Goal: Navigation & Orientation: Understand site structure

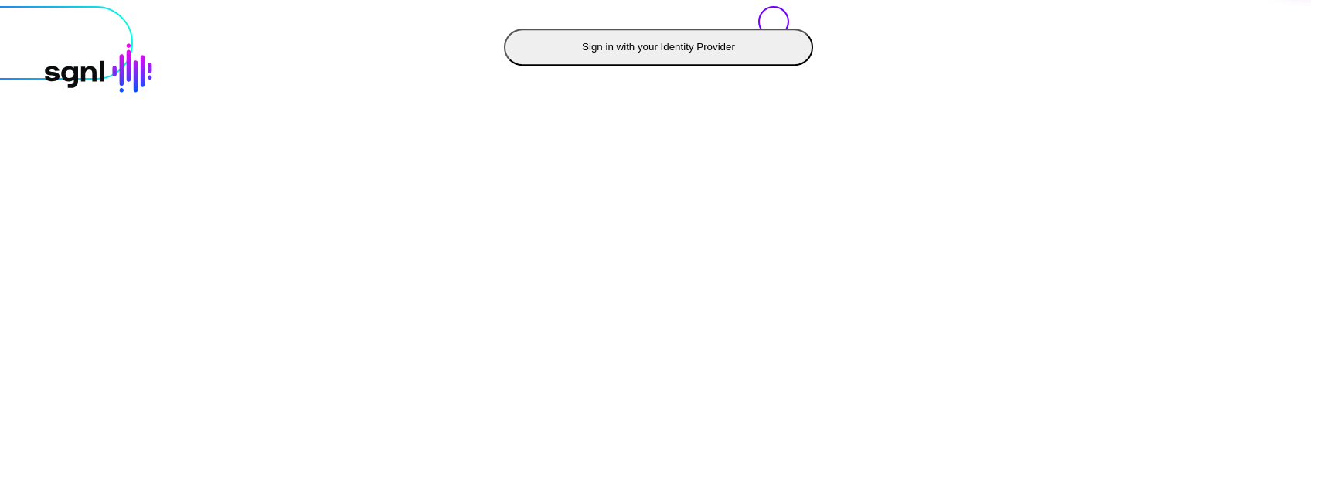
click at [504, 66] on button "Sign in with your Identity Provider" at bounding box center [658, 47] width 309 height 37
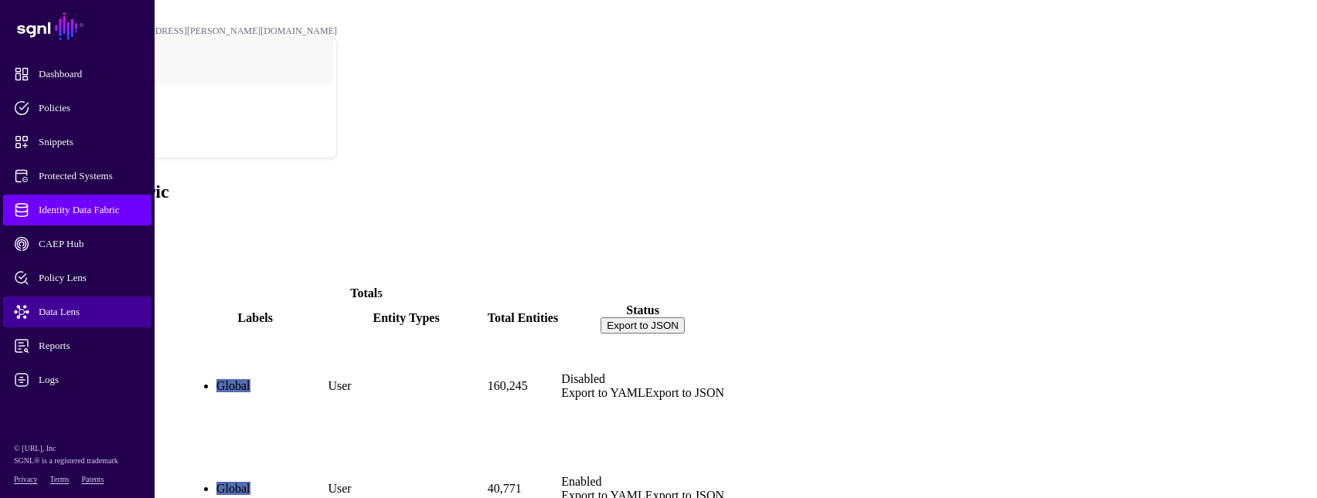
click at [79, 317] on span "Data Lens" at bounding box center [89, 311] width 151 height 15
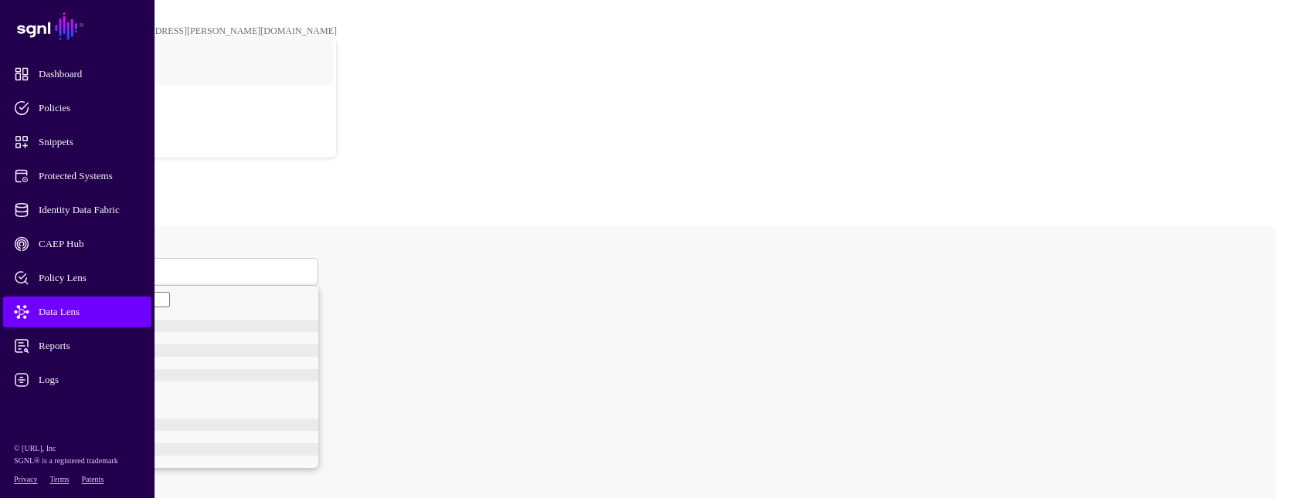
click at [67, 265] on span at bounding box center [62, 271] width 9 height 13
click at [279, 325] on div "User" at bounding box center [190, 331] width 255 height 12
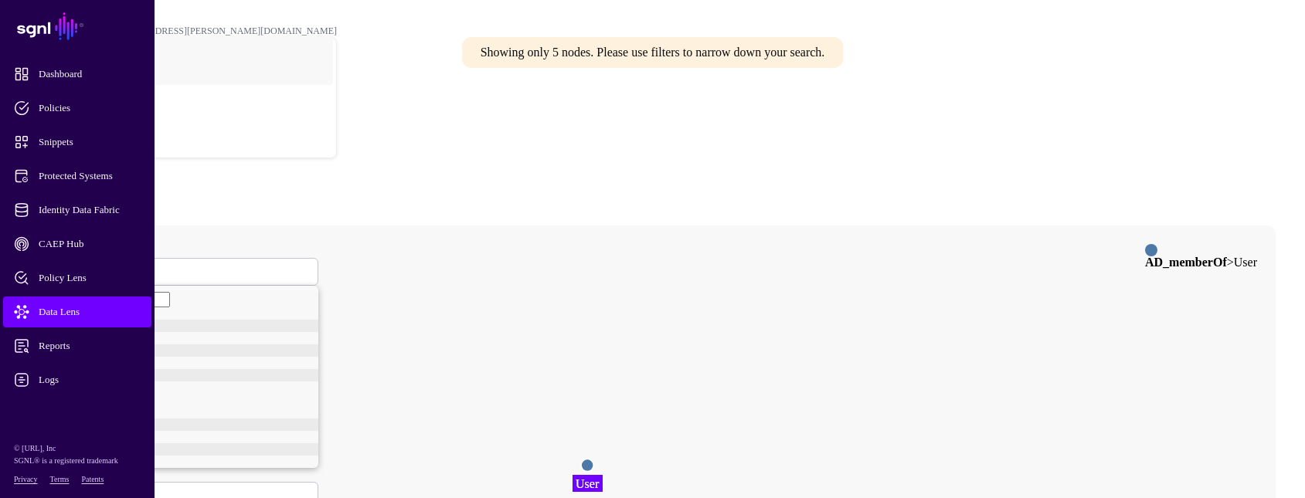
click at [593, 459] on circle at bounding box center [587, 465] width 12 height 12
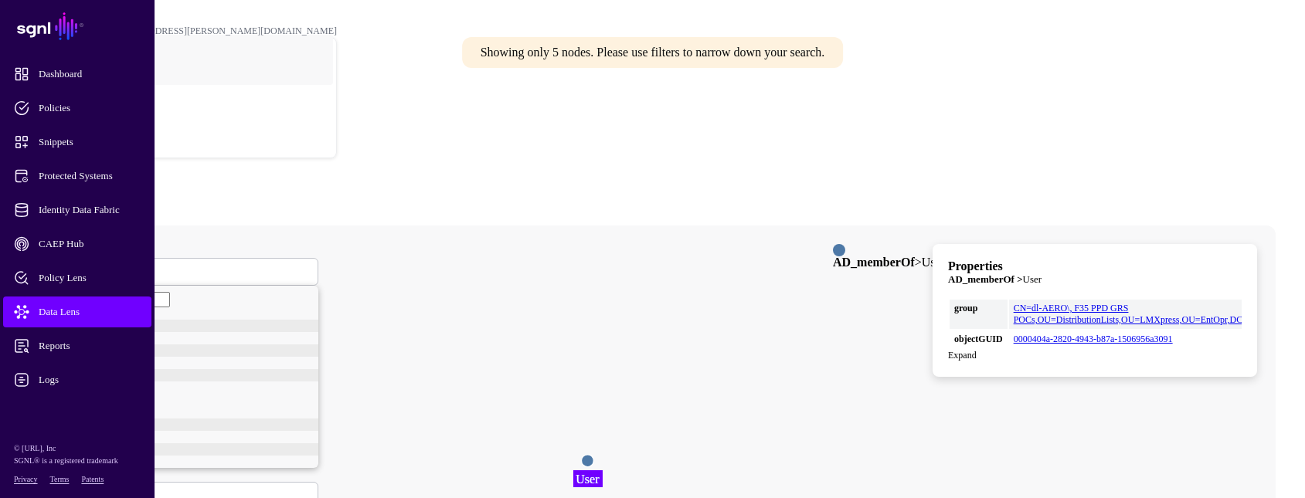
click at [782, 498] on html "SGNL Dashboard Policies Snippets Protected Systems Identity Data Fabric CAEP Hu…" at bounding box center [652, 442] width 1305 height 884
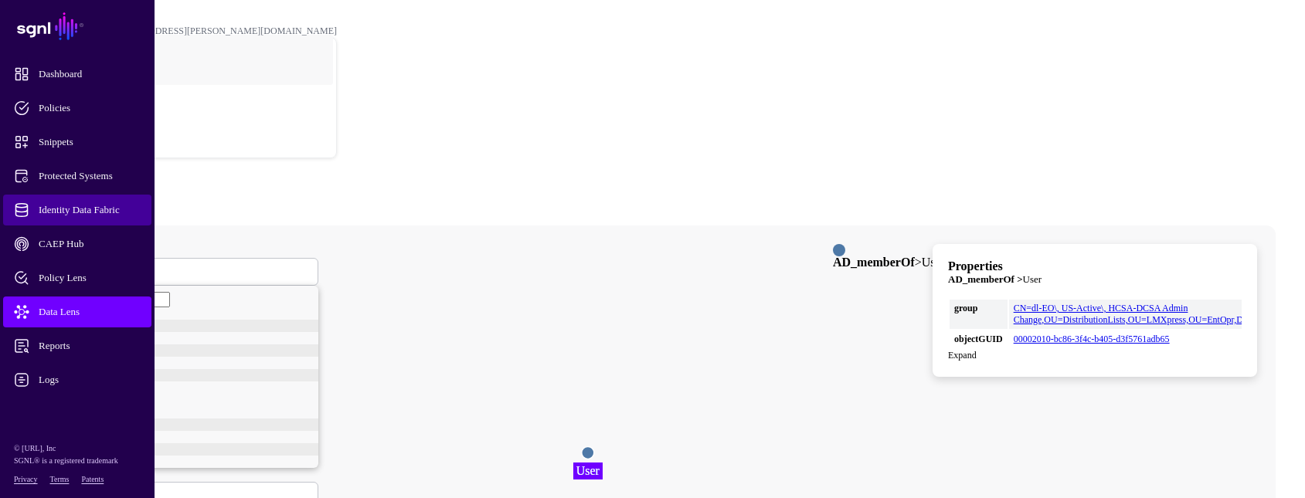
click at [97, 208] on span "Identity Data Fabric" at bounding box center [89, 209] width 151 height 15
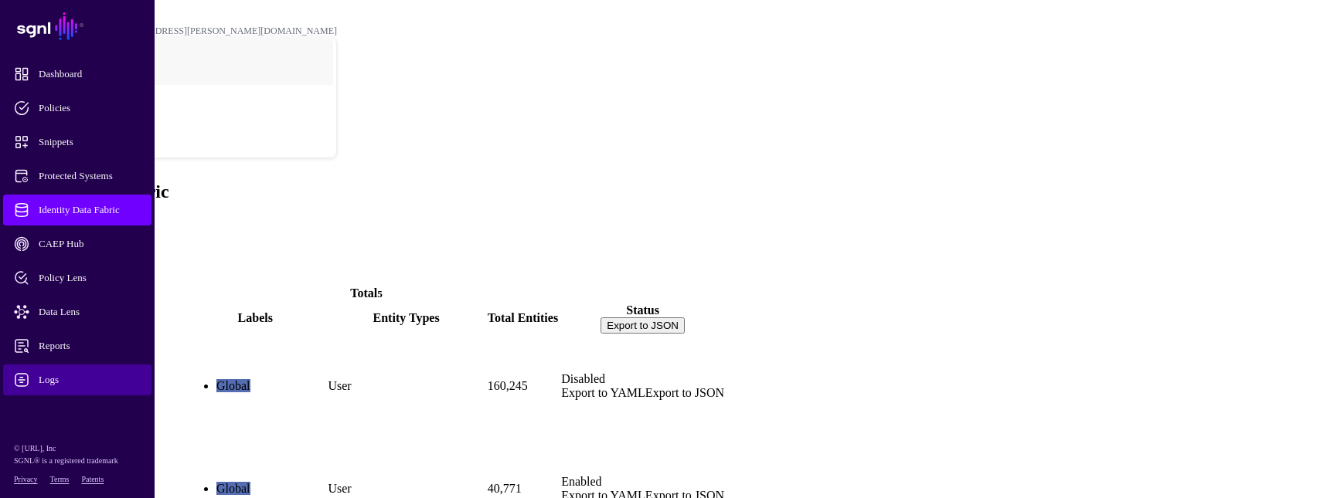
click at [59, 382] on span "Logs" at bounding box center [89, 379] width 151 height 15
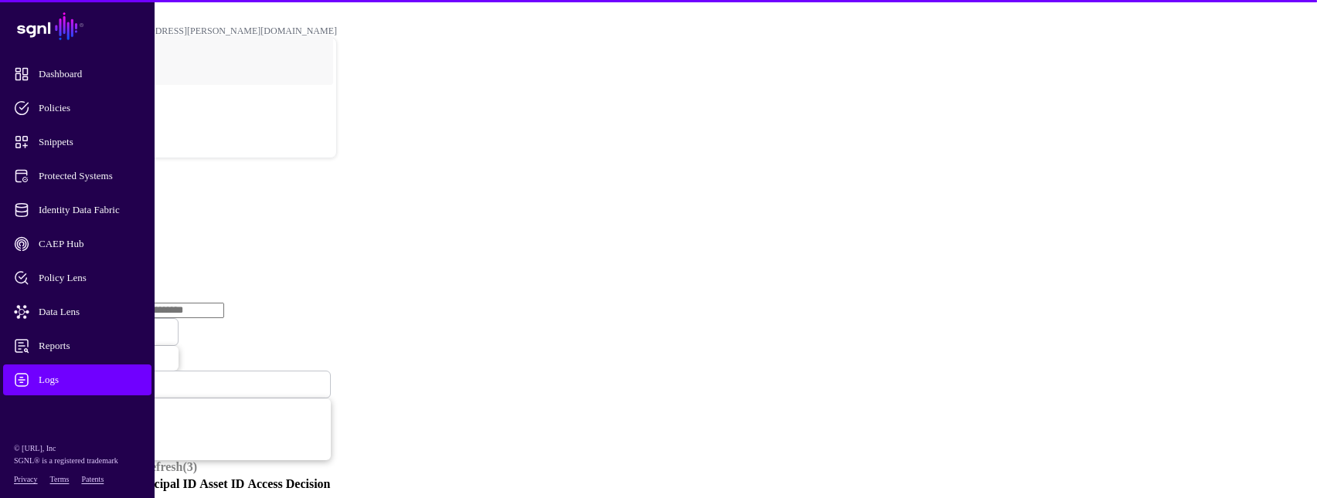
click at [124, 232] on link "Ingestion Service" at bounding box center [80, 238] width 87 height 13
click at [87, 325] on span "Ingestion Started" at bounding box center [53, 331] width 68 height 13
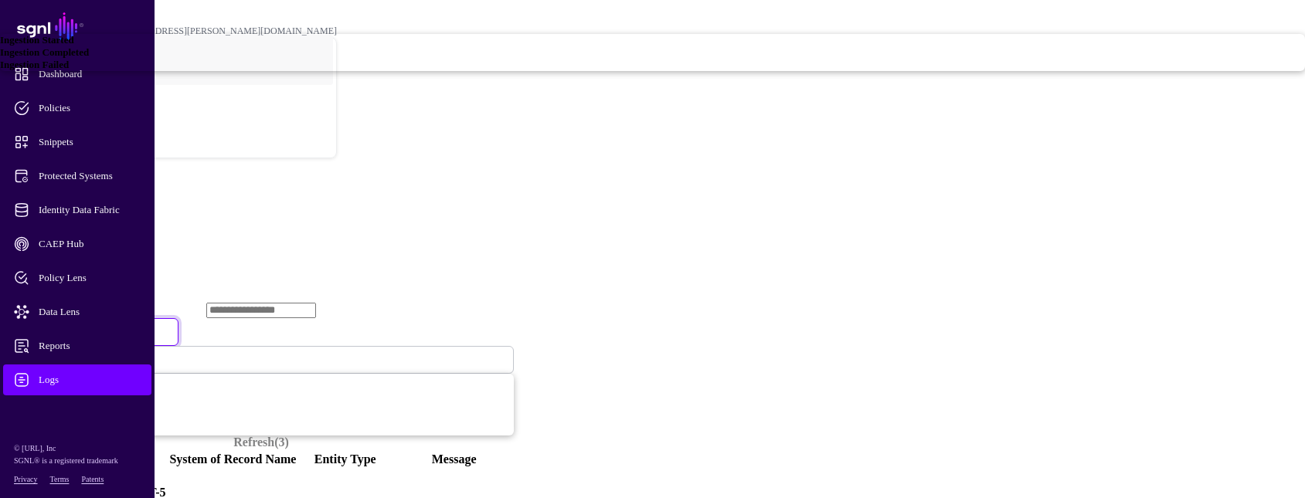
click at [69, 70] on span "Ingestion Failed" at bounding box center [34, 65] width 69 height 12
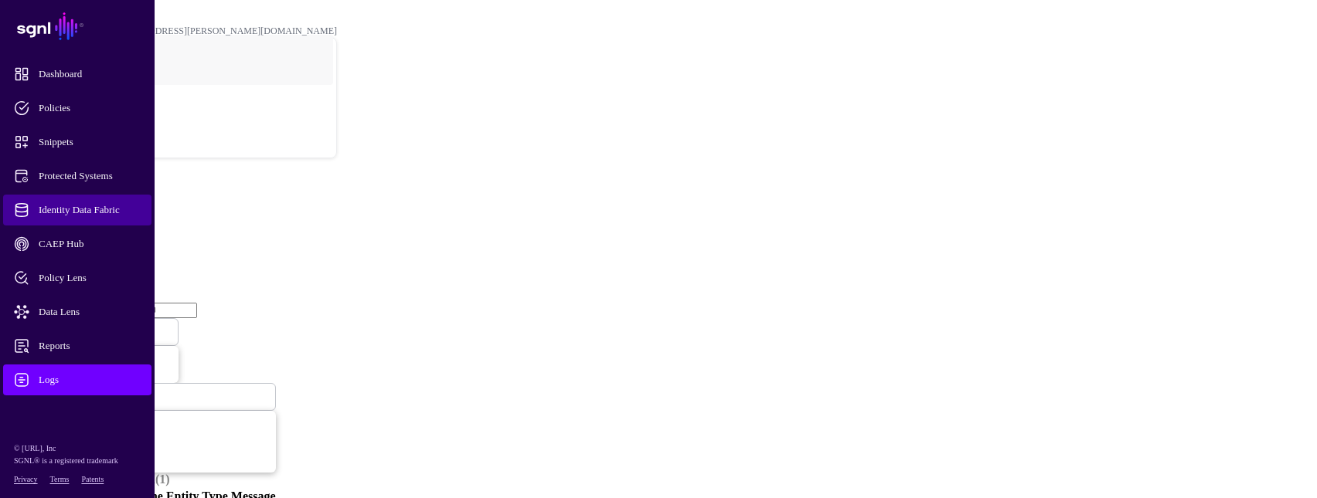
click at [114, 211] on span "Identity Data Fabric" at bounding box center [89, 209] width 151 height 15
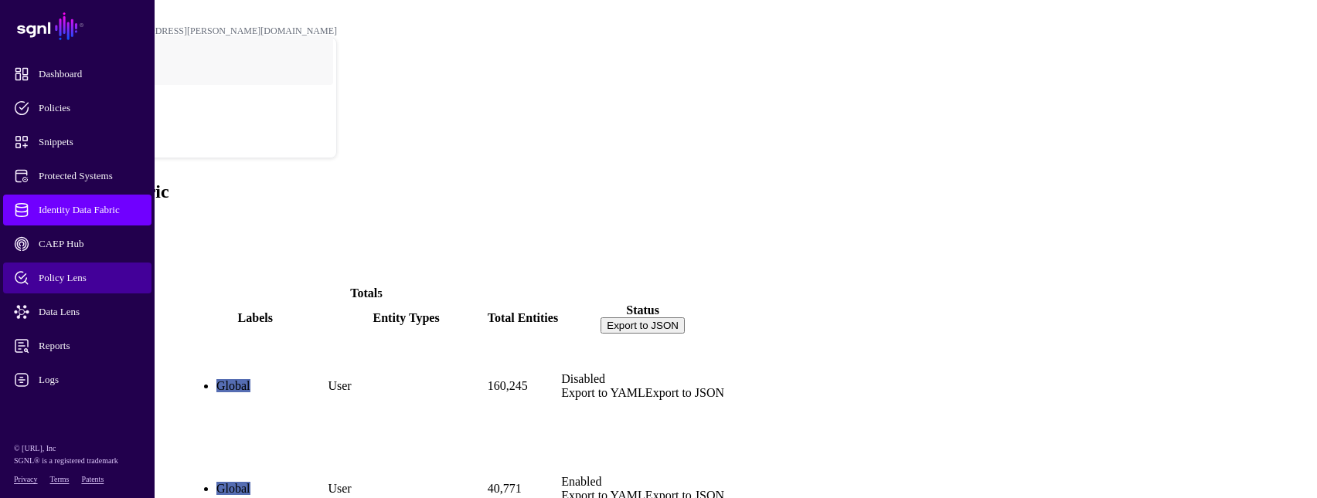
click at [76, 277] on span "Policy Lens" at bounding box center [89, 277] width 151 height 15
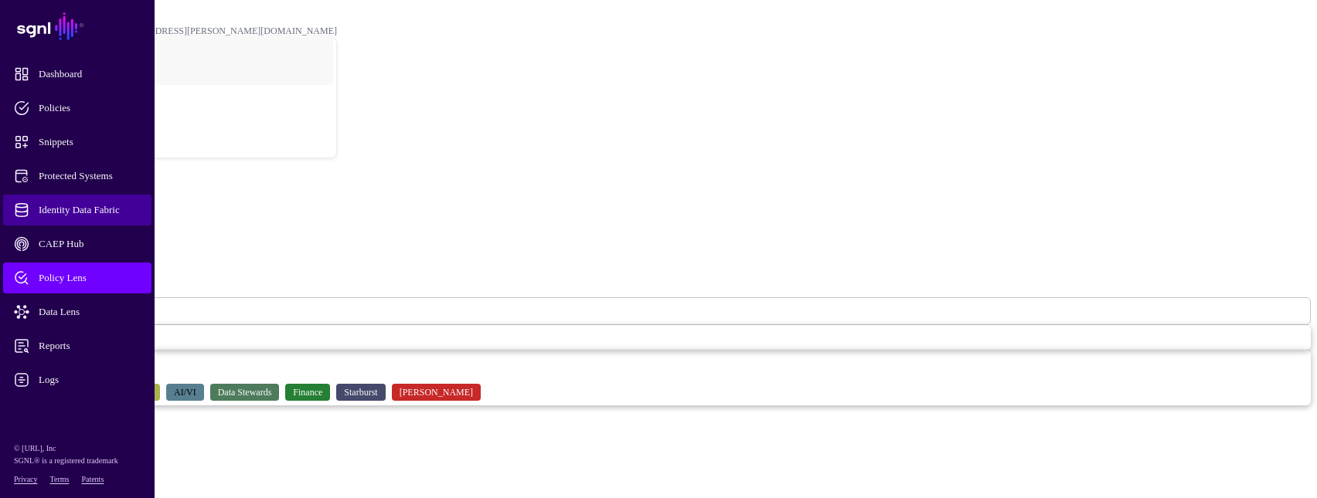
click at [76, 210] on span "Identity Data Fabric" at bounding box center [89, 209] width 151 height 15
